Goal: Information Seeking & Learning: Check status

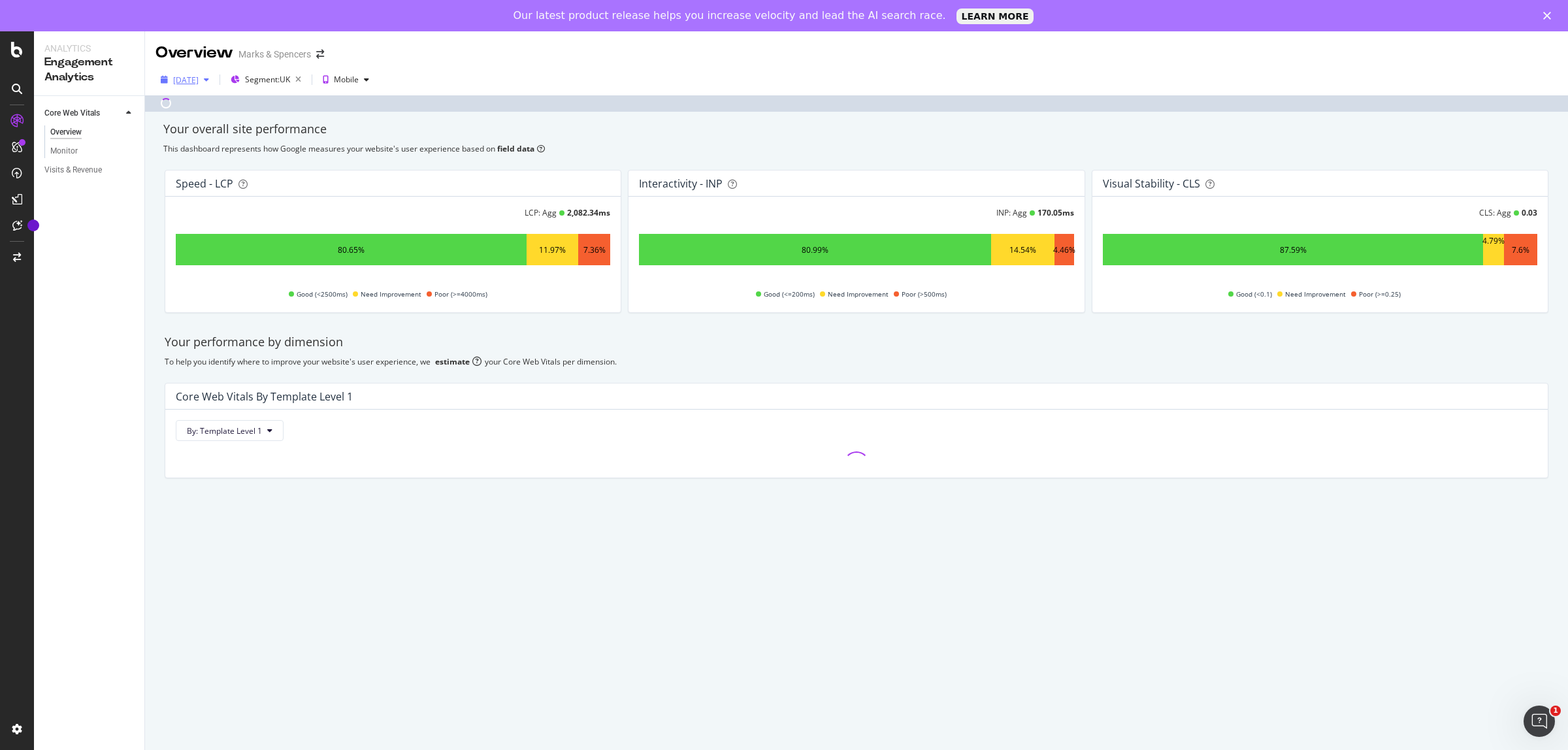
click at [198, 85] on div "[DATE]" at bounding box center [186, 80] width 26 height 11
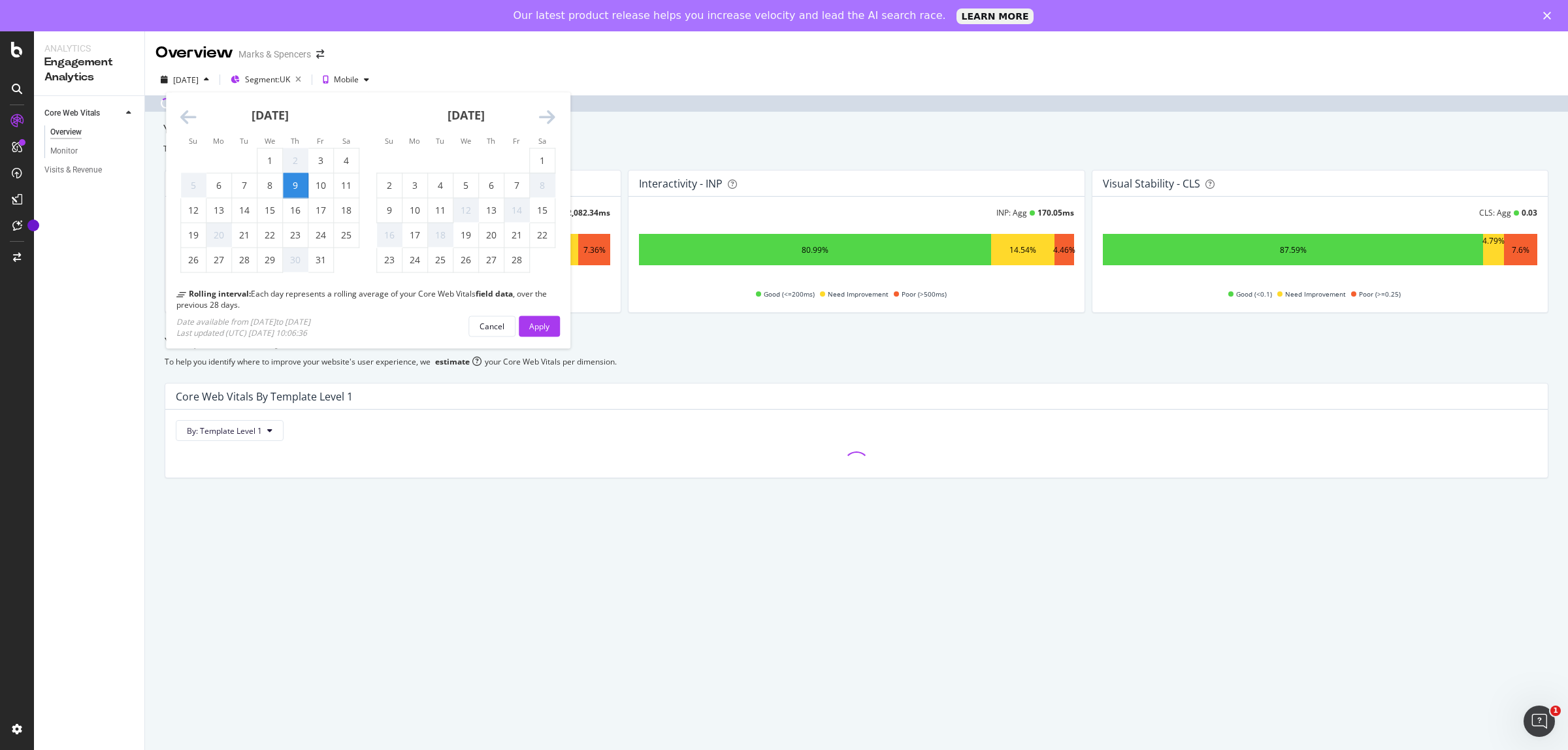
click at [543, 118] on icon "Move forward to switch to the next month." at bounding box center [548, 117] width 16 height 18
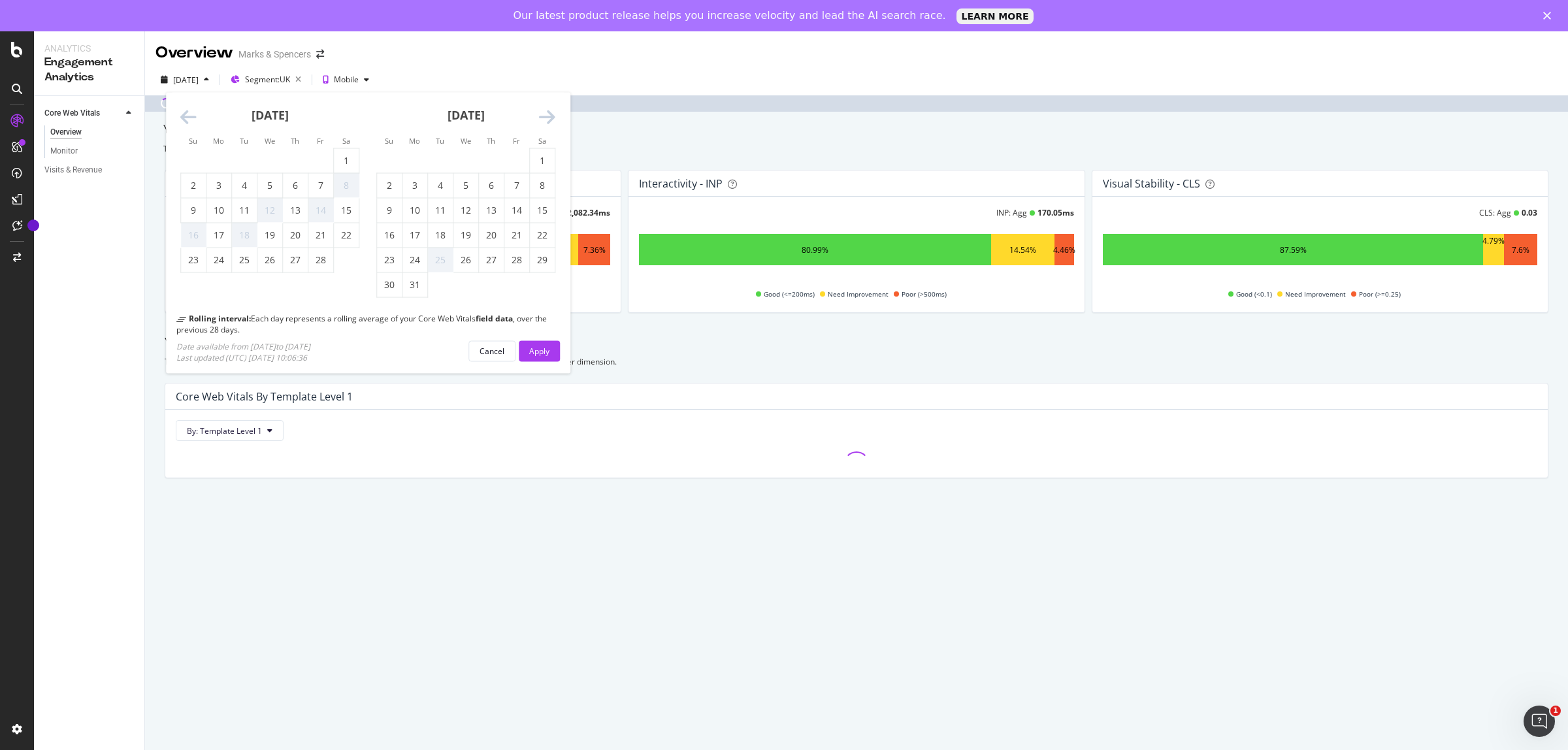
click at [543, 118] on icon "Move forward to switch to the next month." at bounding box center [548, 117] width 16 height 18
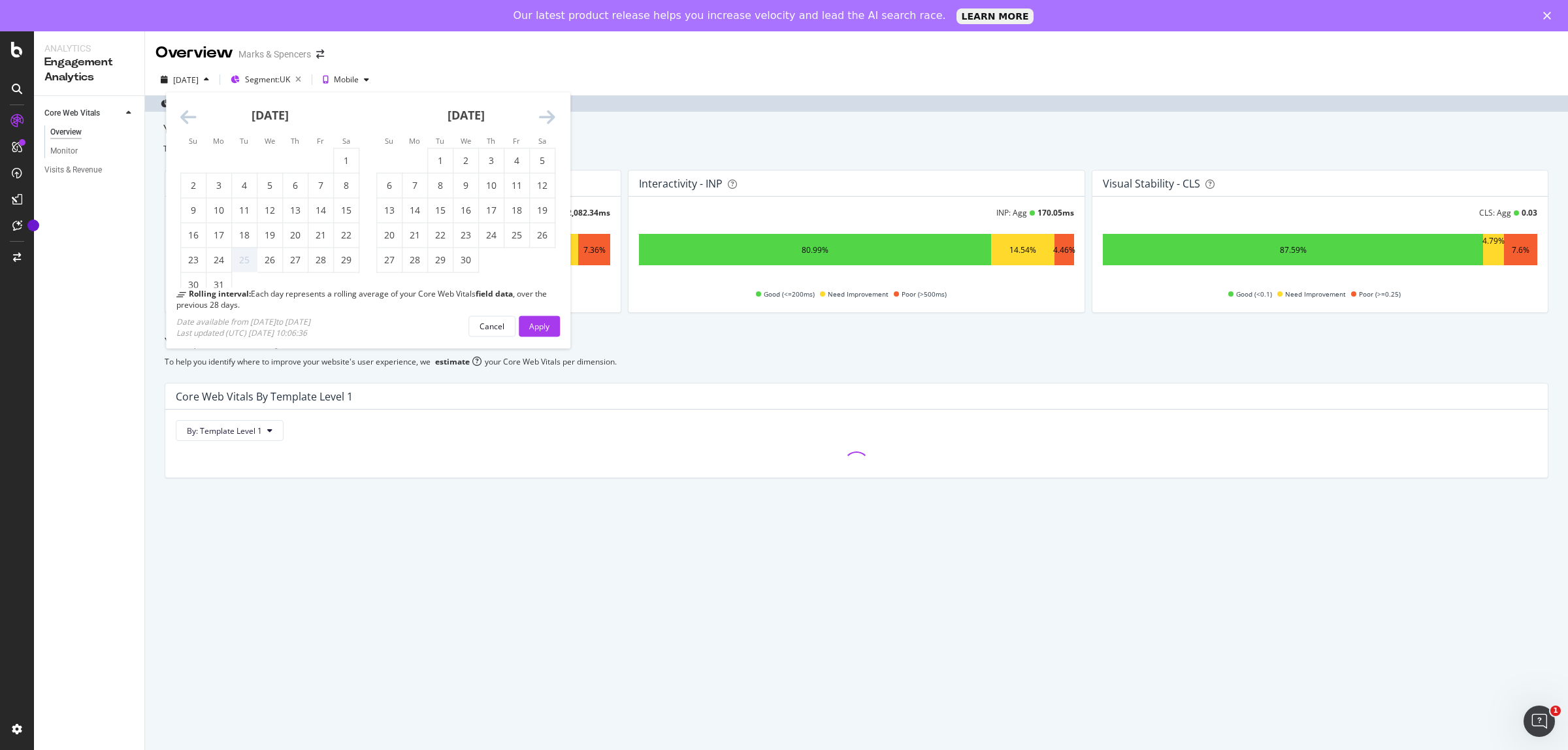
click at [543, 118] on icon "Move forward to switch to the next month." at bounding box center [548, 117] width 16 height 18
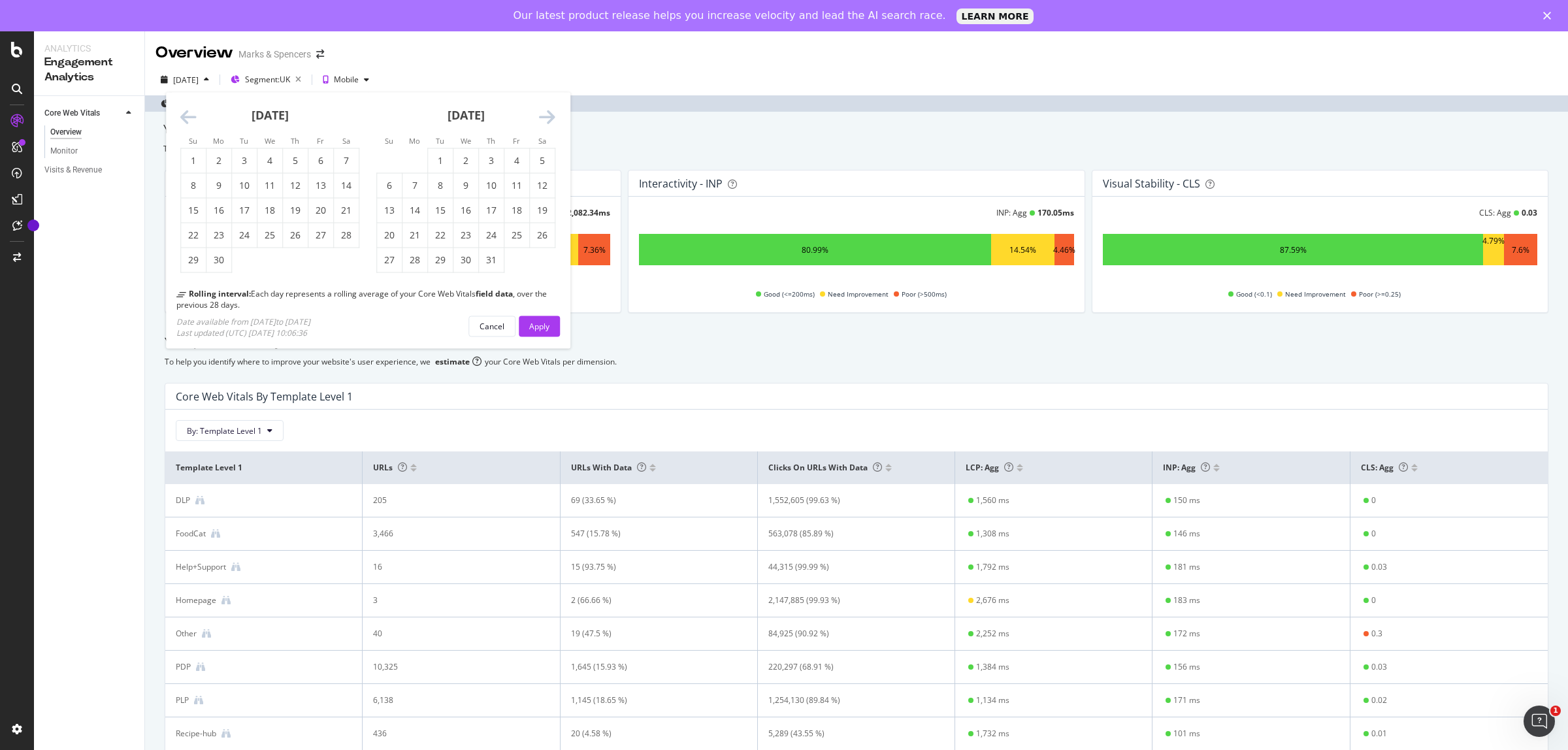
click at [544, 118] on icon "Move forward to switch to the next month." at bounding box center [548, 117] width 16 height 18
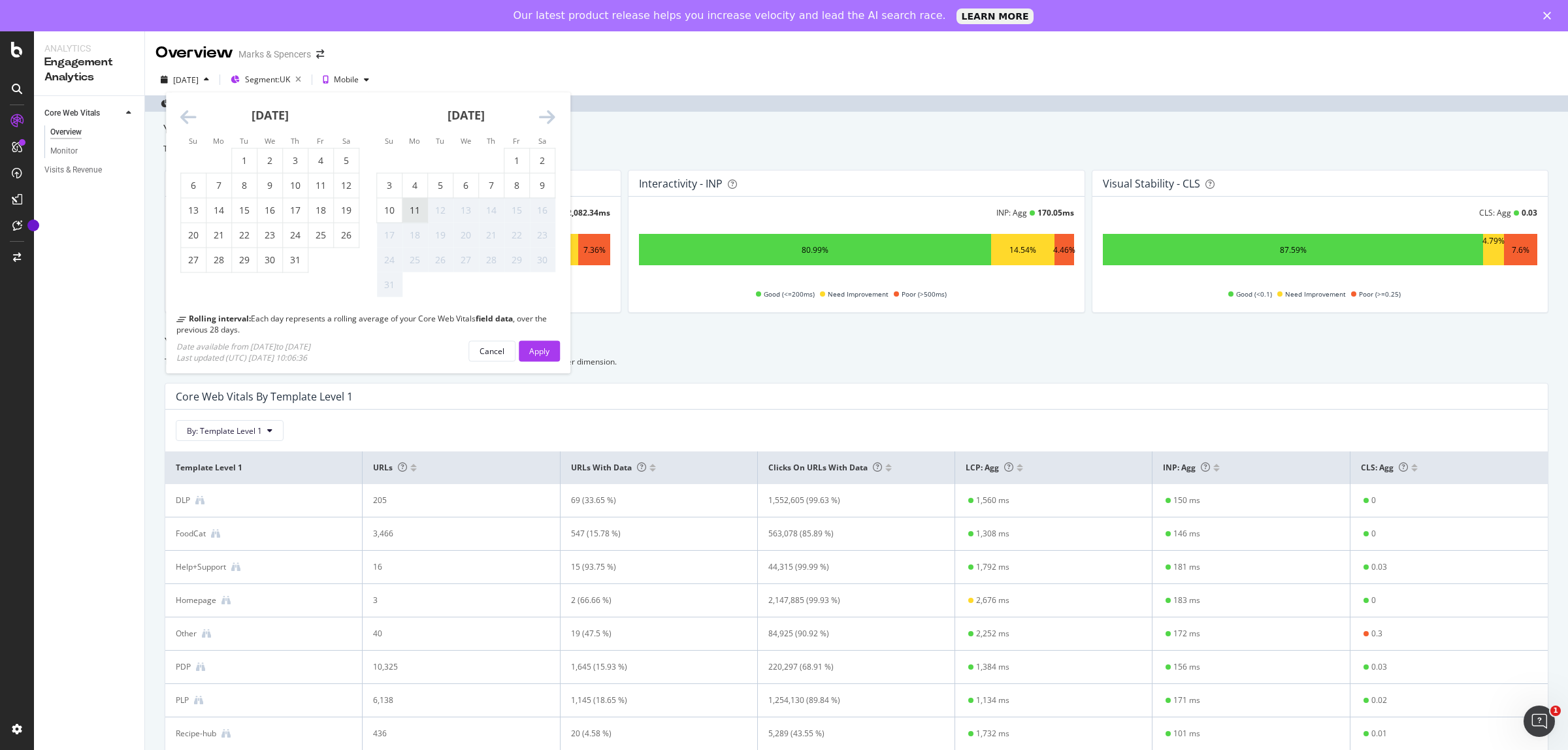
click at [421, 207] on div "11" at bounding box center [415, 210] width 25 height 13
click at [539, 353] on div "Apply" at bounding box center [539, 350] width 20 height 11
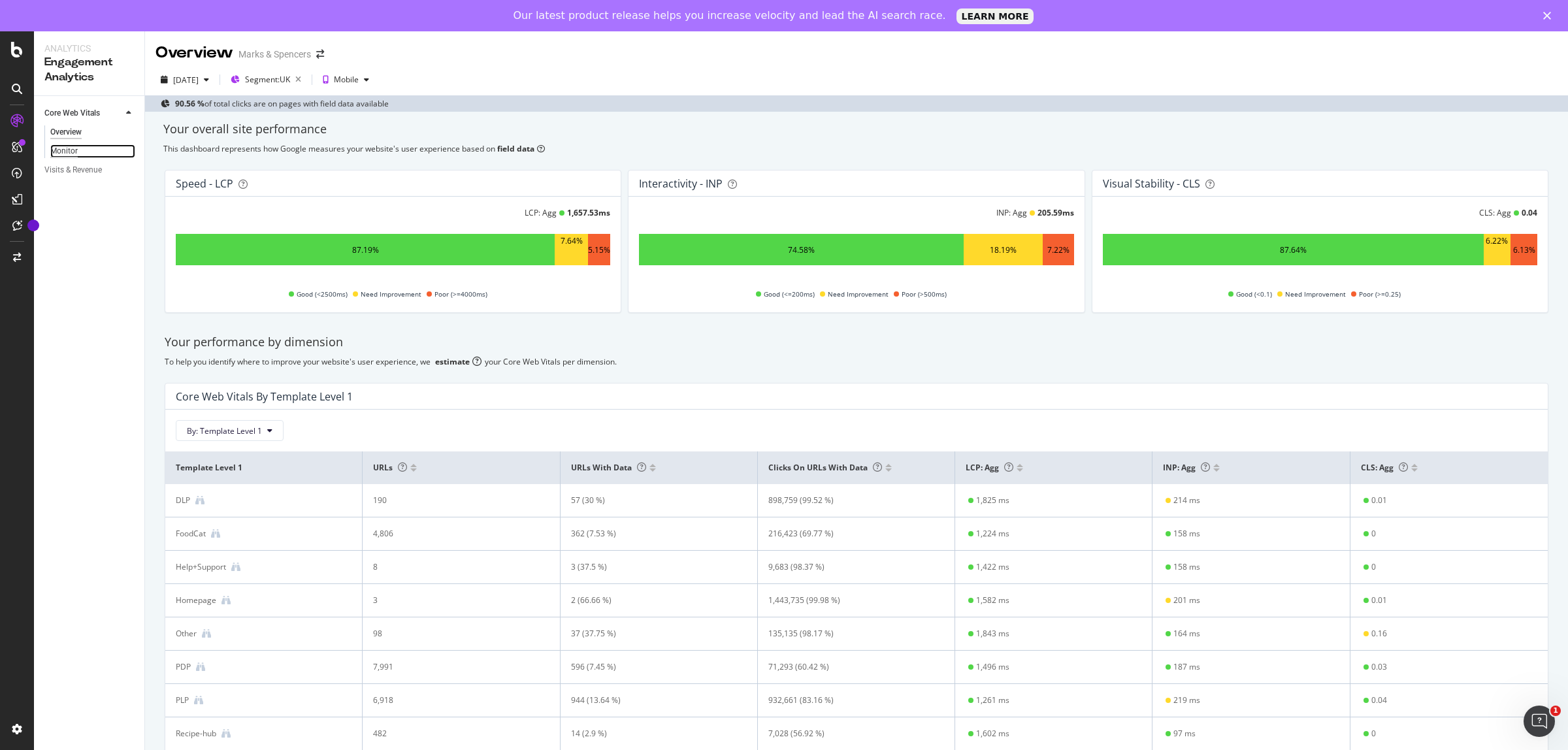
click at [60, 151] on div "Monitor" at bounding box center [63, 151] width 27 height 14
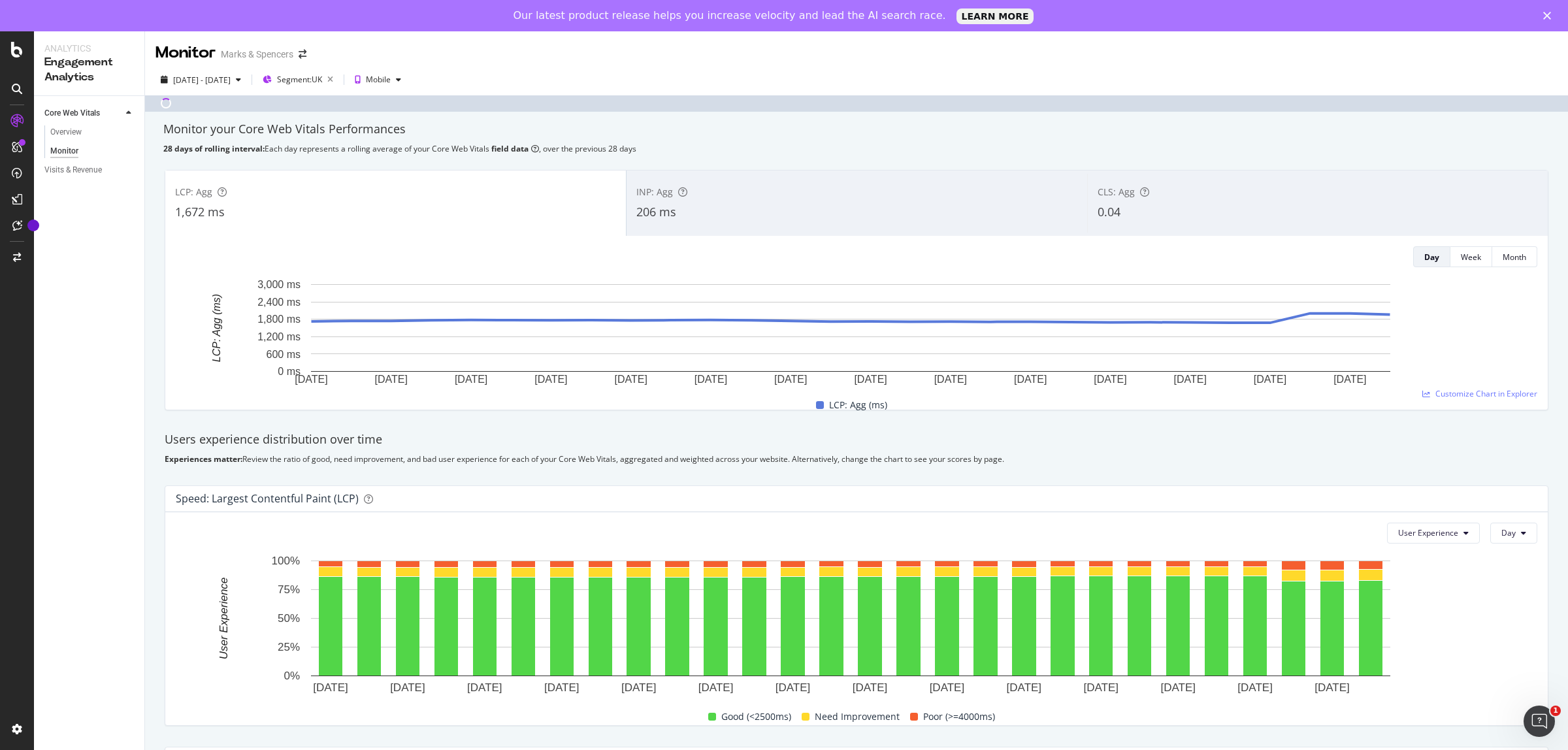
click at [717, 190] on div "INP: Agg" at bounding box center [857, 192] width 441 height 13
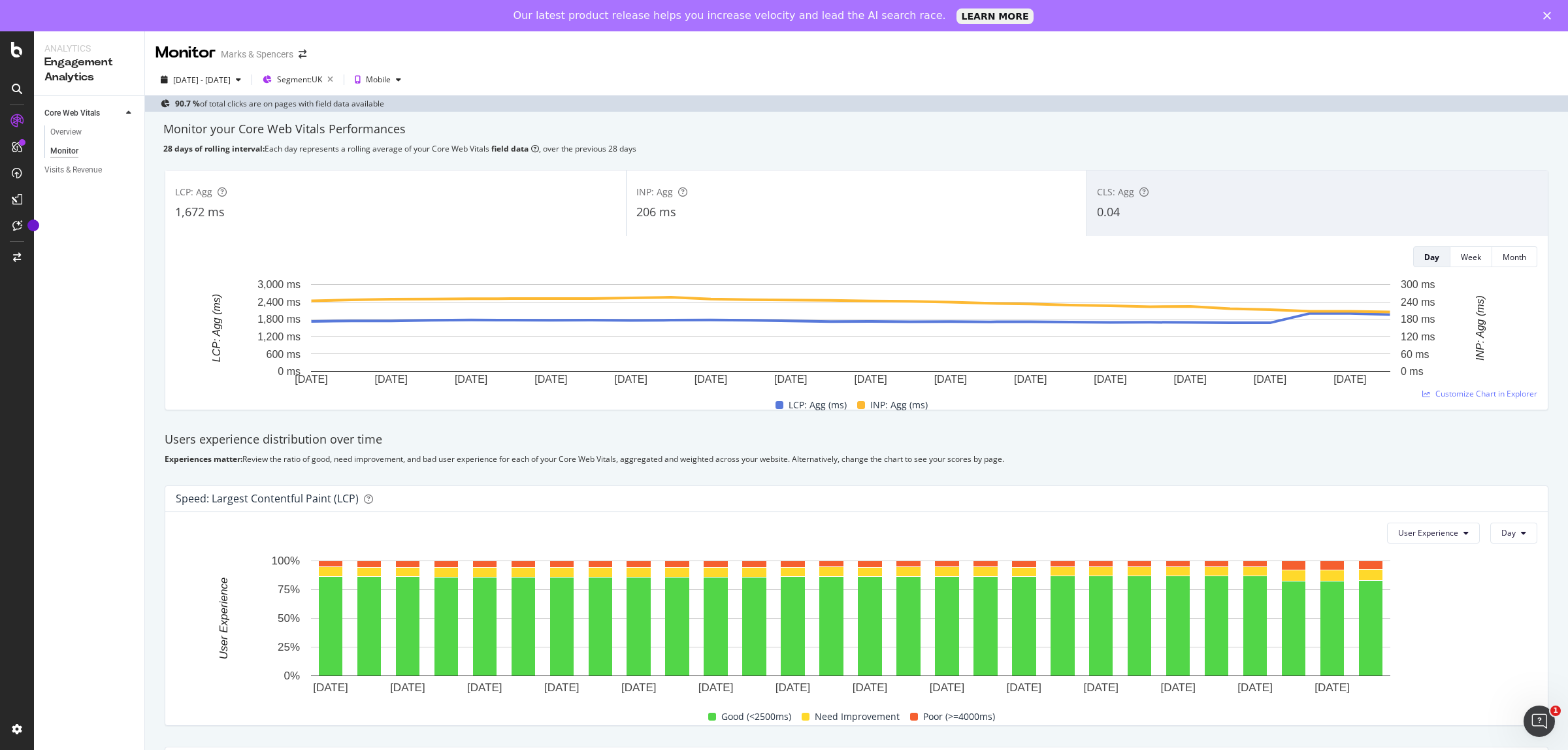
click at [529, 202] on div "LCP: Agg 1,672 ms" at bounding box center [396, 204] width 460 height 59
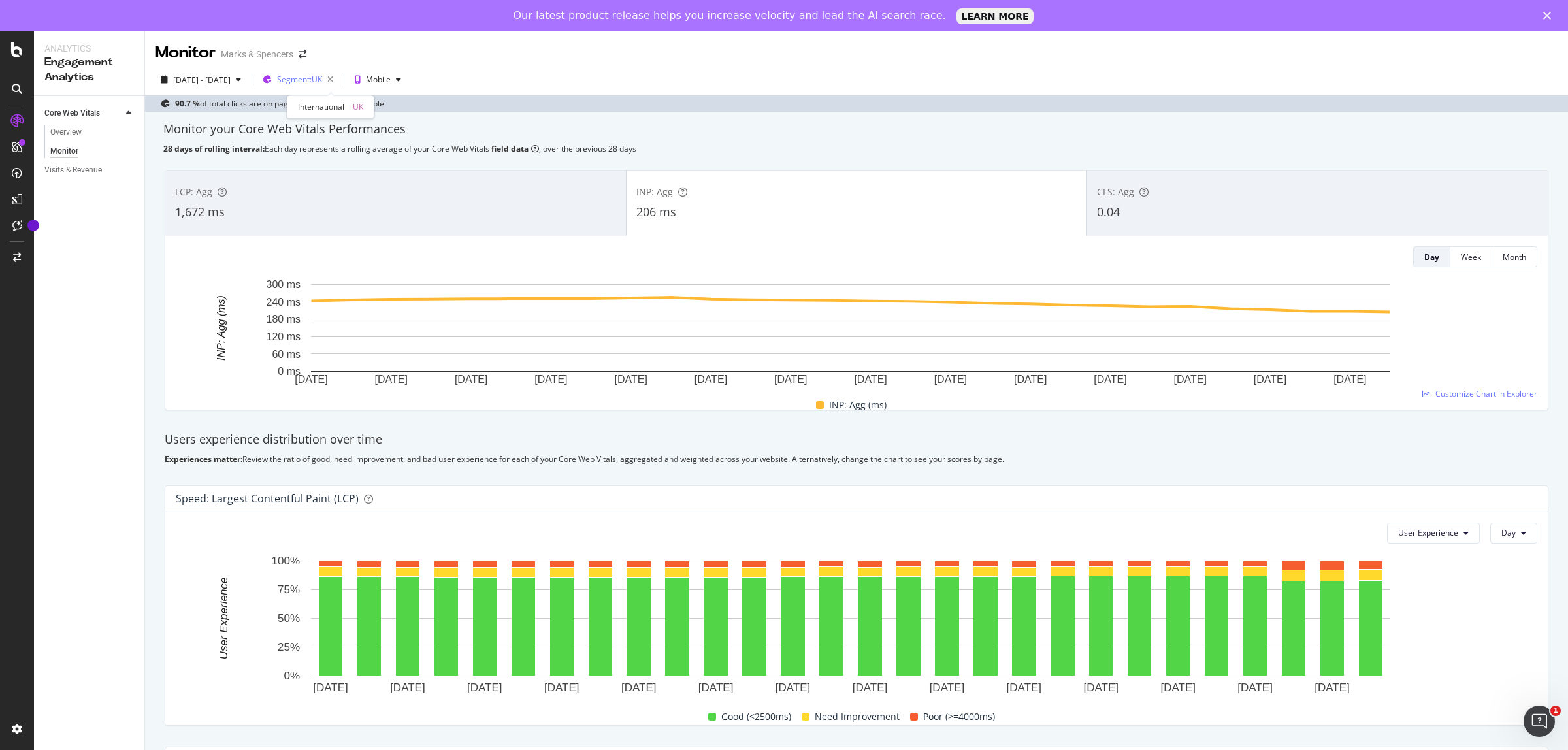
click at [322, 77] on span "Segment: [GEOGRAPHIC_DATA]" at bounding box center [299, 79] width 45 height 11
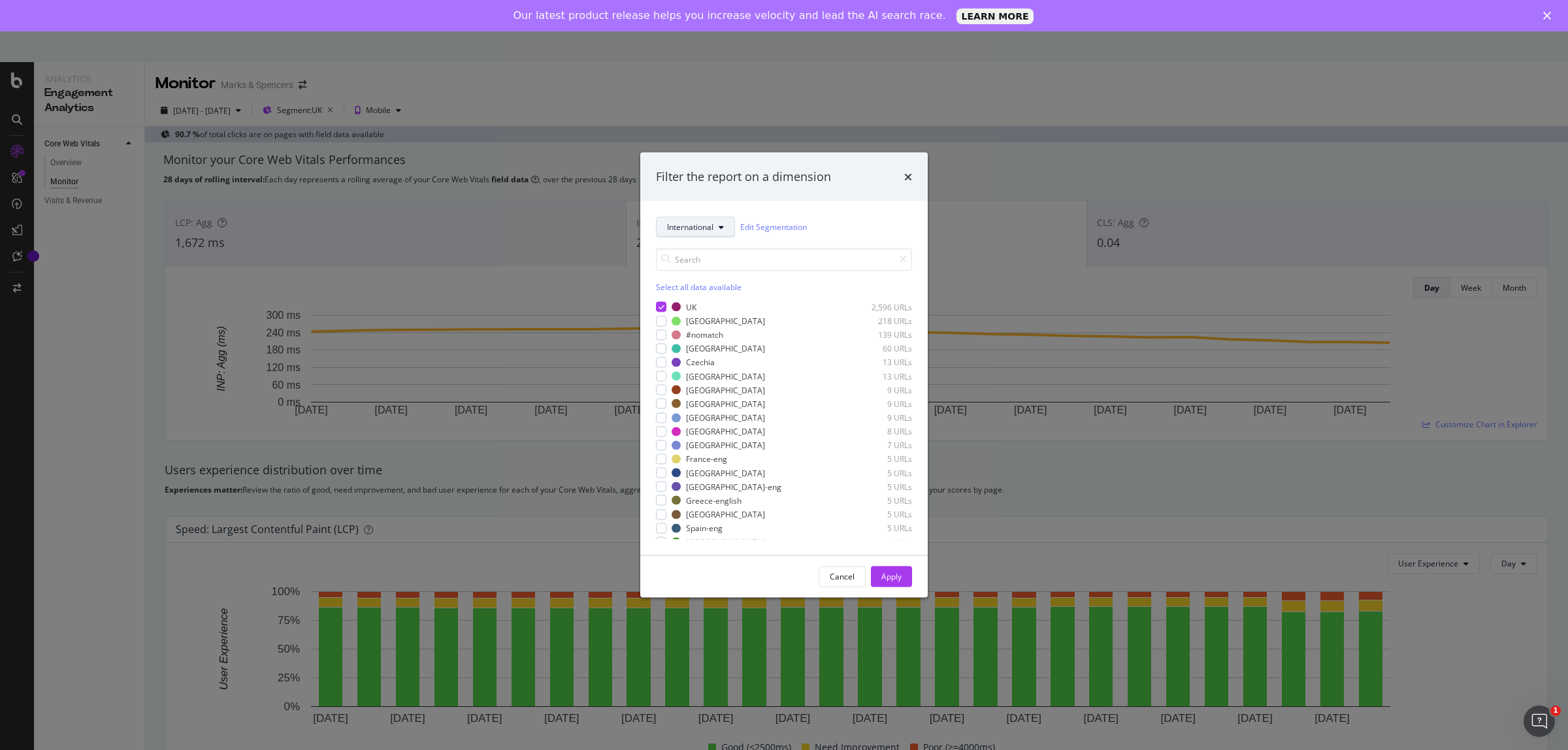
click at [703, 229] on span "International" at bounding box center [690, 226] width 46 height 11
click at [693, 269] on span "Template" at bounding box center [706, 273] width 78 height 12
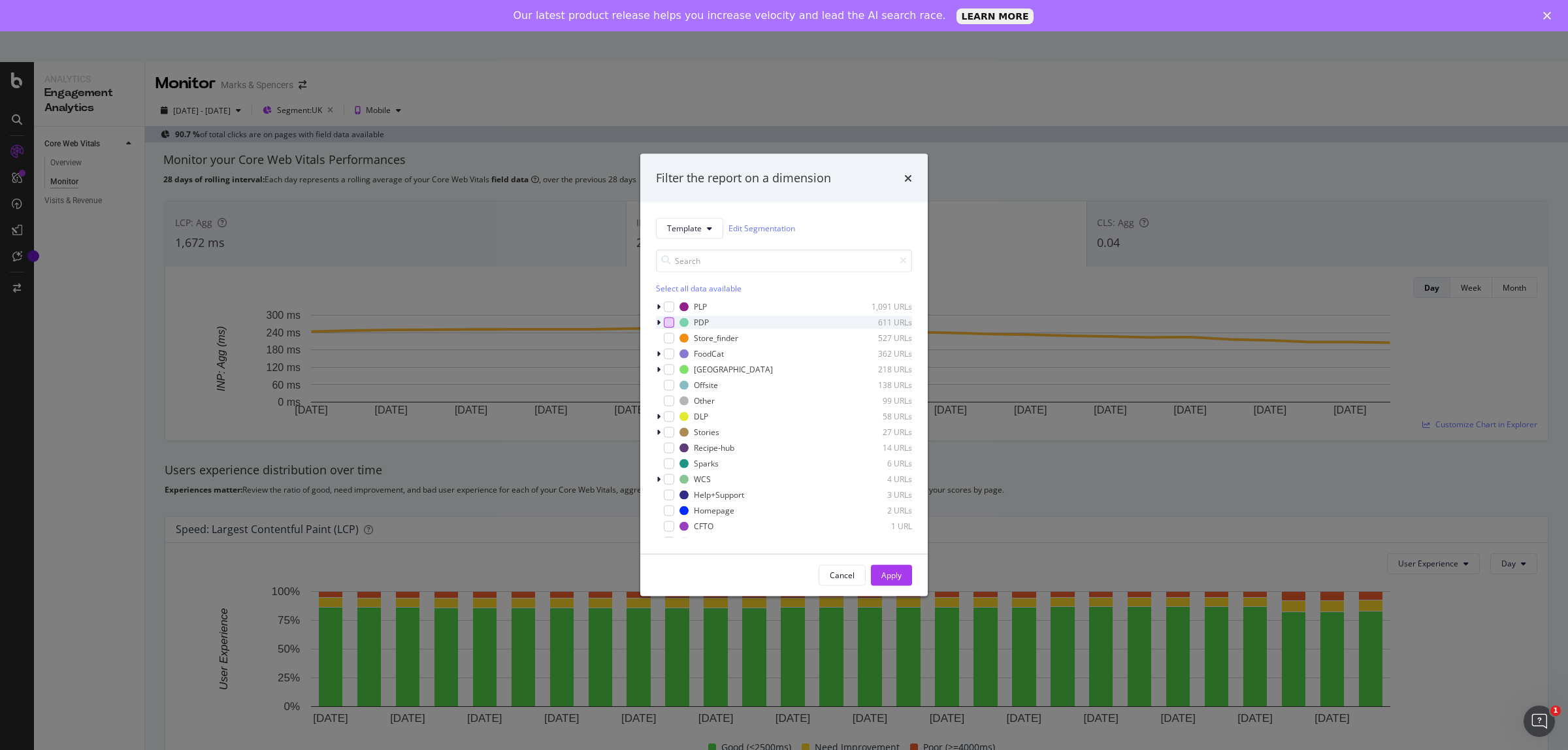
click at [670, 322] on div "modal" at bounding box center [669, 322] width 10 height 10
click at [896, 573] on div "Apply" at bounding box center [891, 574] width 20 height 11
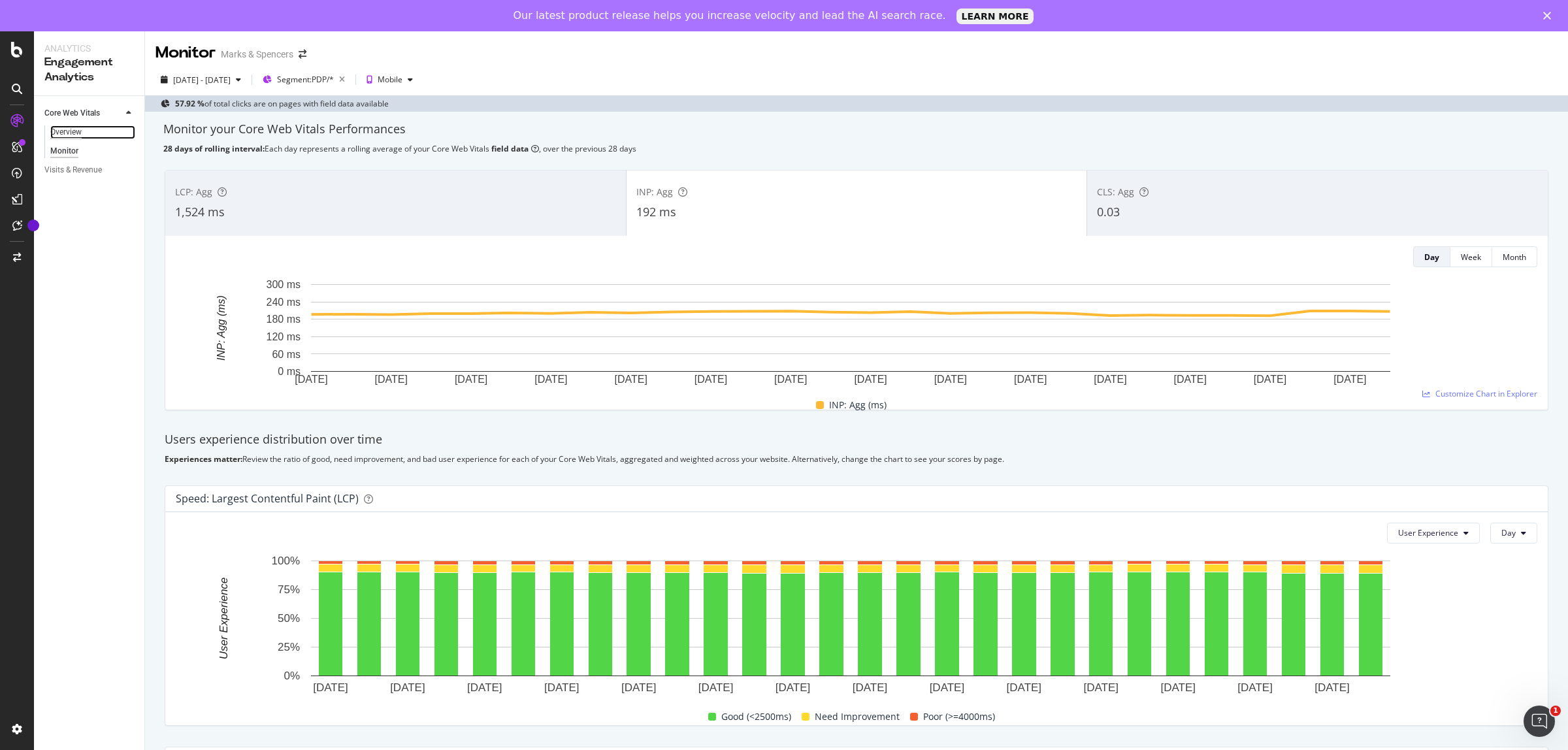
click at [60, 133] on div "Overview" at bounding box center [66, 132] width 32 height 14
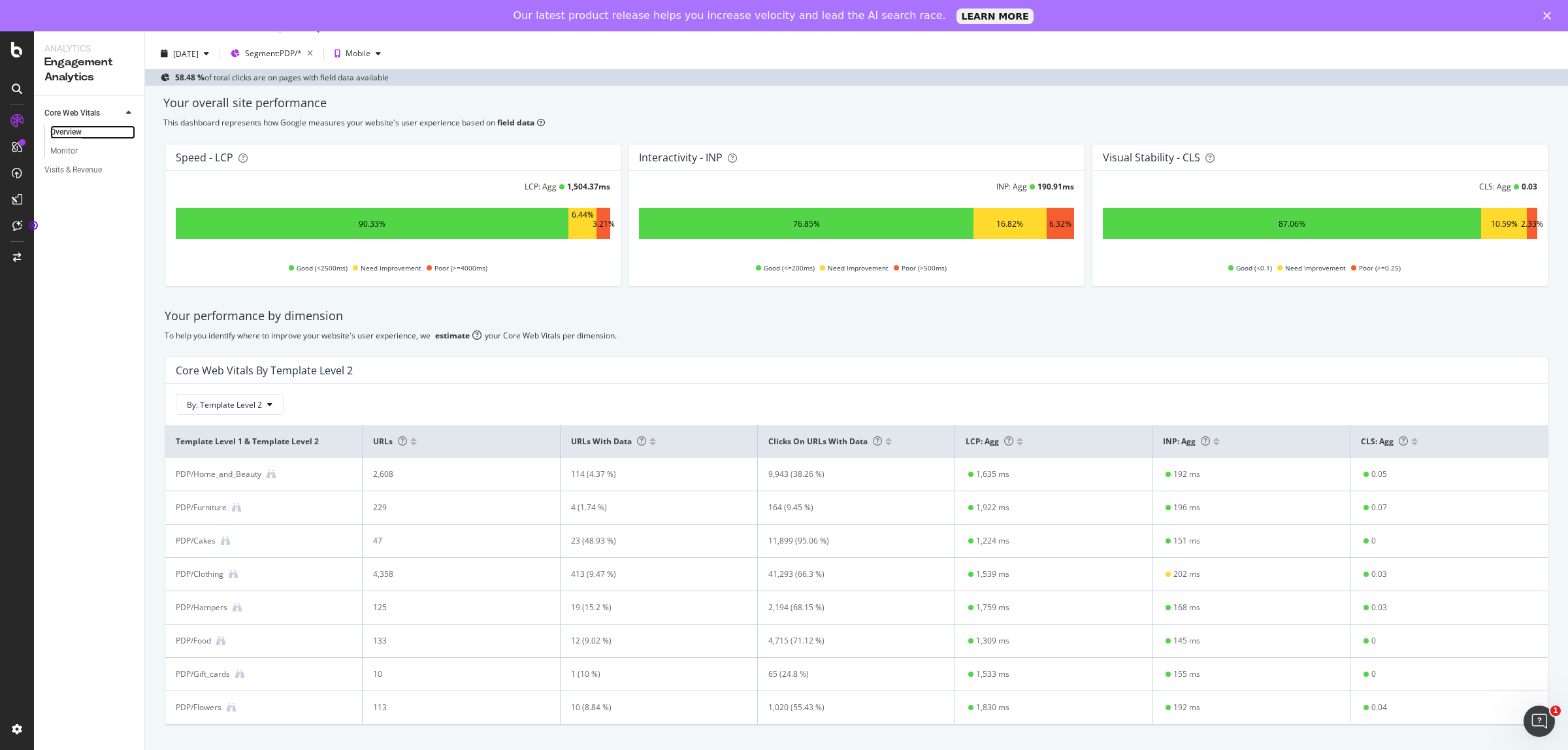
scroll to position [30, 0]
click at [302, 49] on span "Segment: PDP/*" at bounding box center [273, 53] width 57 height 11
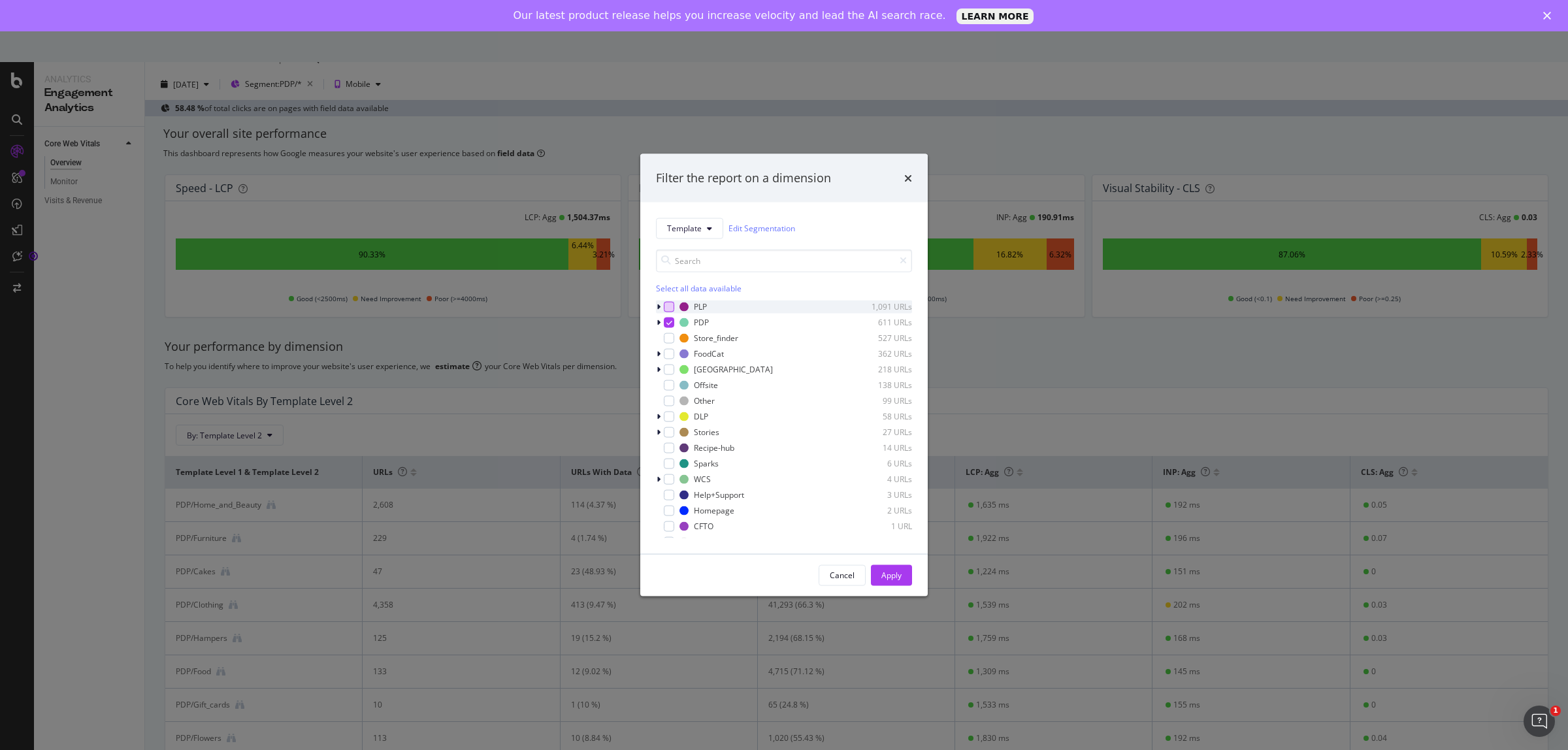
click at [671, 308] on div "modal" at bounding box center [669, 306] width 10 height 10
click at [669, 314] on div "PLP 1,091 URLs PDP 611 URLs Store_finder 527 URLs FoodCat 362 URLs [GEOGRAPHIC_…" at bounding box center [784, 418] width 256 height 237
click at [669, 319] on icon "modal" at bounding box center [669, 322] width 6 height 7
click at [899, 577] on div "Apply" at bounding box center [891, 574] width 20 height 11
